Goal: Information Seeking & Learning: Learn about a topic

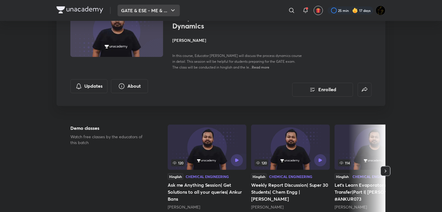
click at [160, 6] on button "GATE & ESE - ME & ..." at bounding box center [149, 11] width 62 height 12
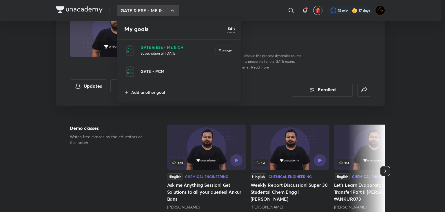
click at [154, 50] on p "GATE & ESE - ME & CH" at bounding box center [178, 47] width 75 height 6
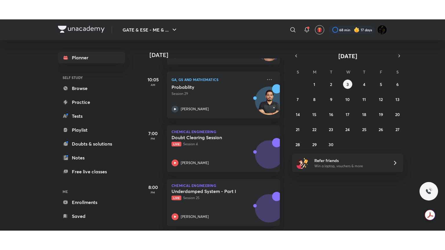
scroll to position [132, 0]
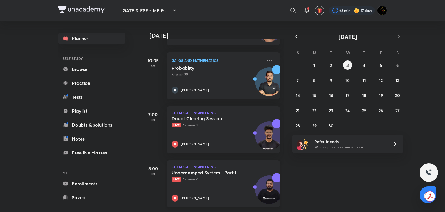
click at [172, 194] on icon at bounding box center [175, 197] width 7 height 7
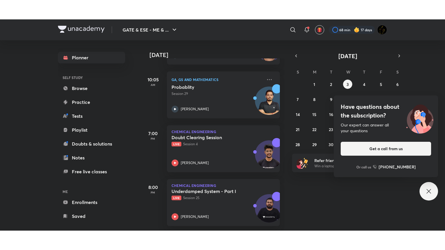
scroll to position [94, 0]
